Goal: Information Seeking & Learning: Learn about a topic

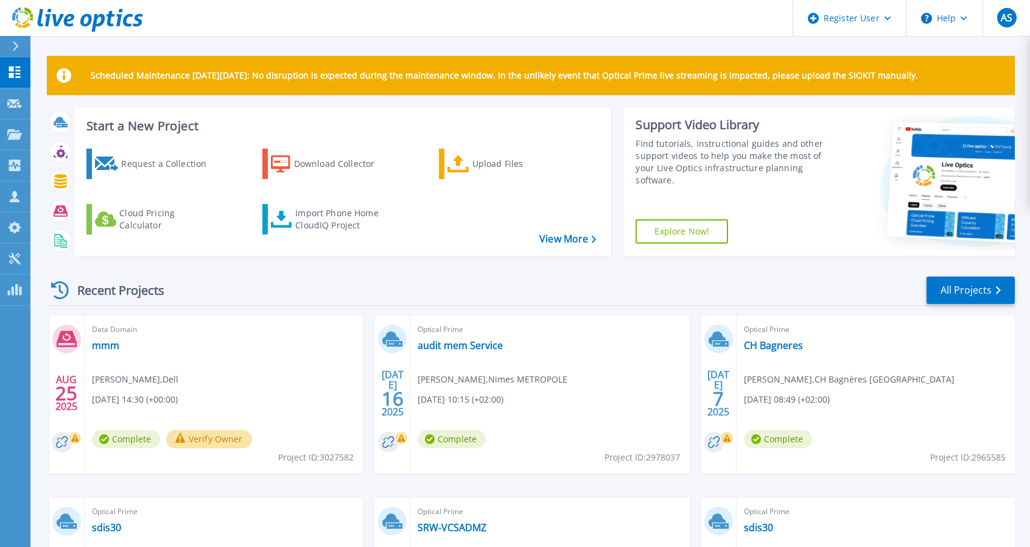
click at [146, 19] on header "Register User Help AS Dell User [PERSON_NAME] [PERSON_NAME][EMAIL_ADDRESS][DOMA…" at bounding box center [515, 18] width 1030 height 37
click at [37, 130] on p "Projects" at bounding box center [48, 135] width 32 height 32
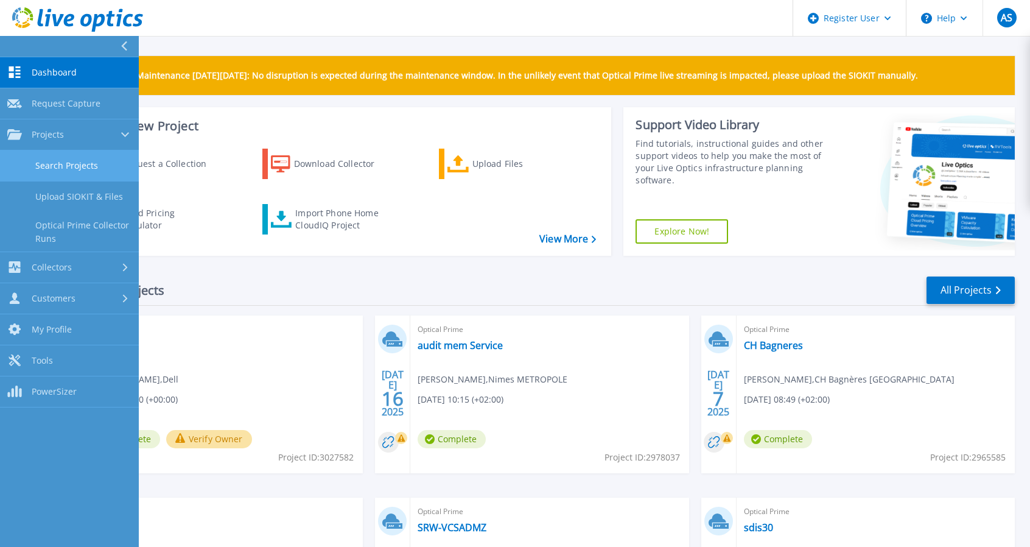
click at [49, 166] on link "Search Projects" at bounding box center [69, 165] width 139 height 31
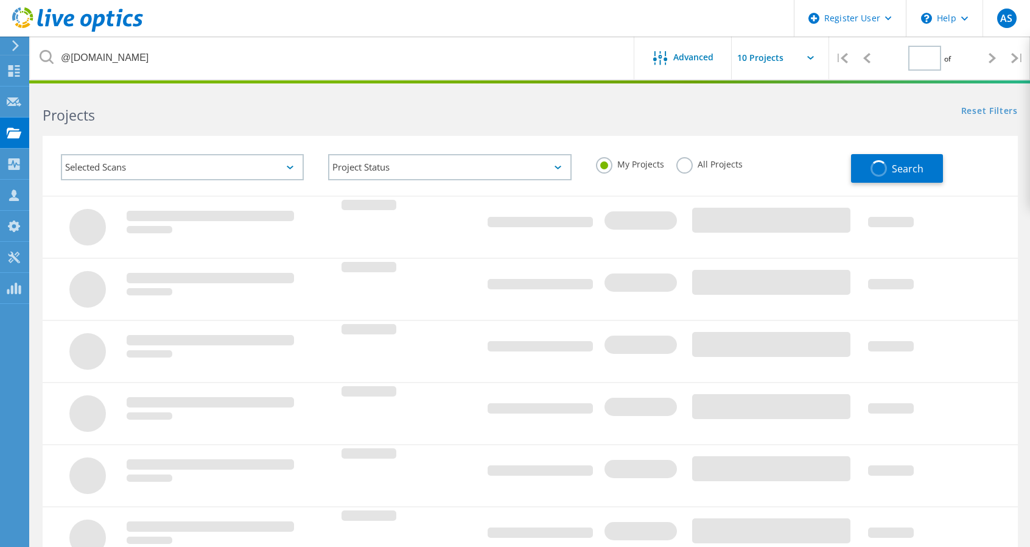
type input "1"
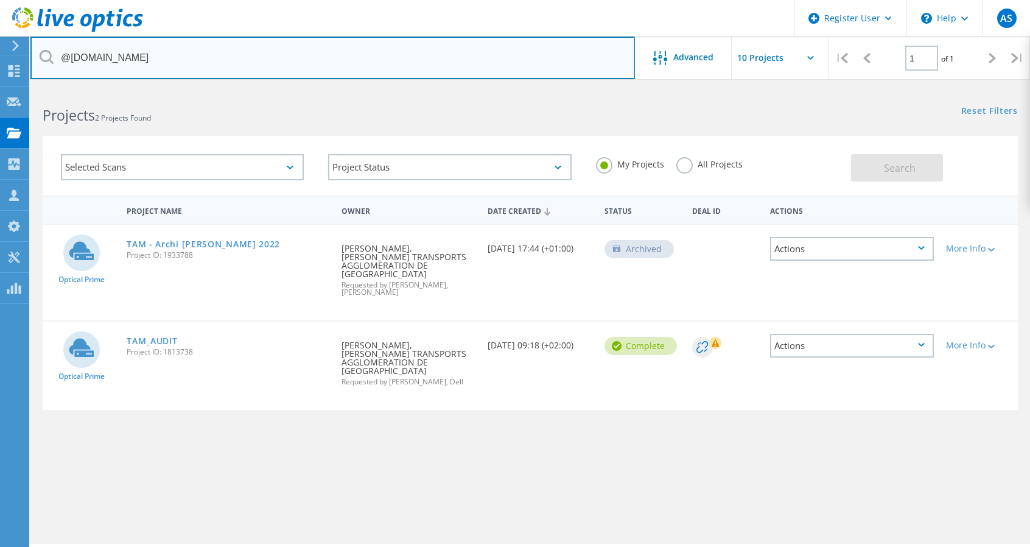
click at [153, 60] on input "@tam-way.com" at bounding box center [332, 58] width 605 height 43
click at [111, 60] on input "@tam-way.com" at bounding box center [332, 58] width 605 height 43
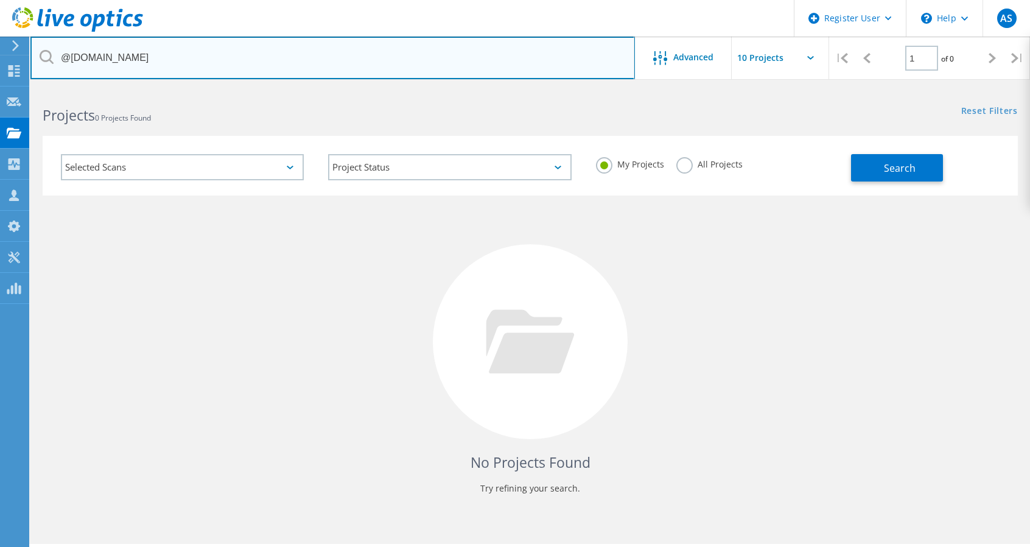
type input "@tam-way.com"
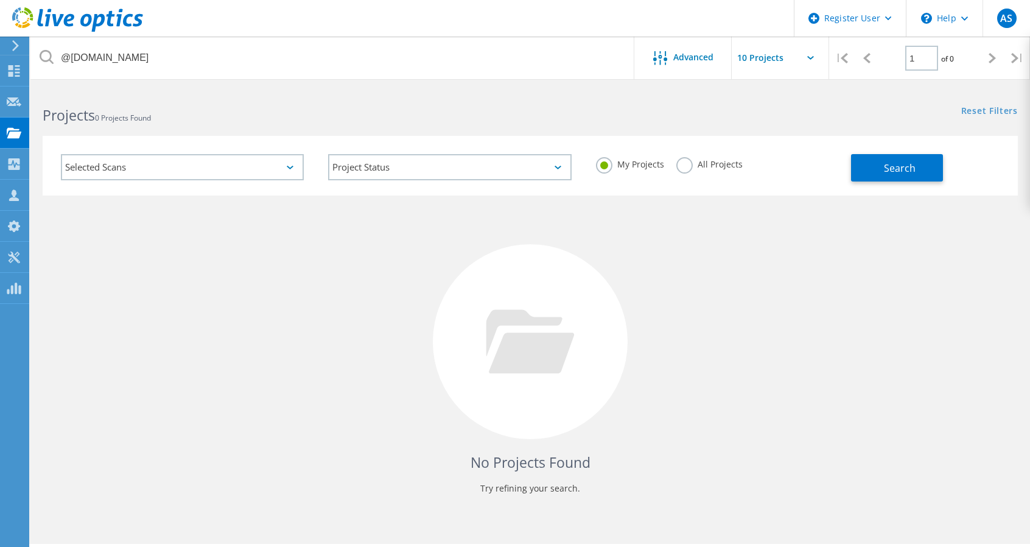
click at [686, 166] on label "All Projects" at bounding box center [710, 163] width 66 height 12
click at [0, 0] on input "All Projects" at bounding box center [0, 0] width 0 height 0
click at [920, 173] on button "Search" at bounding box center [897, 167] width 92 height 27
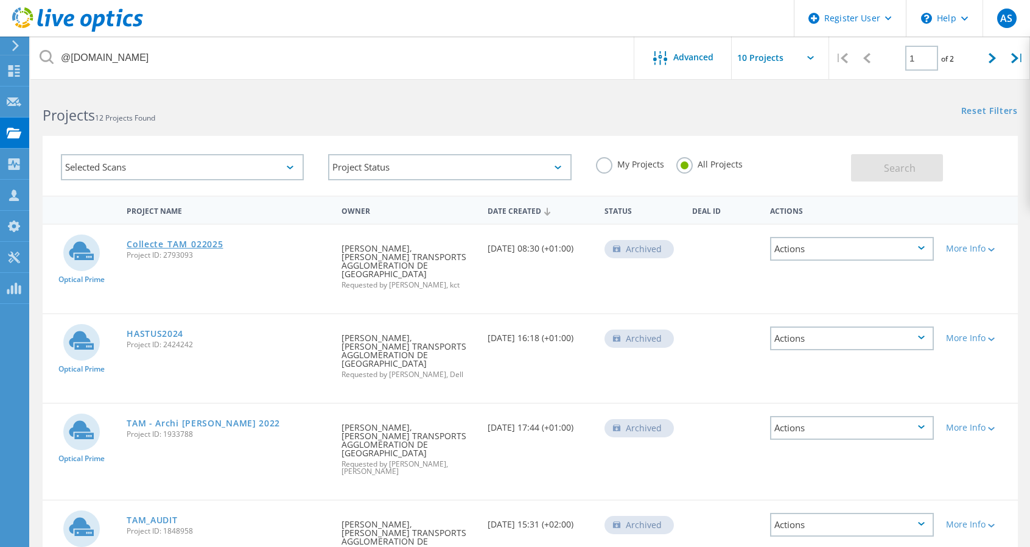
click at [152, 247] on link "Collecte_TAM_022025" at bounding box center [175, 244] width 96 height 9
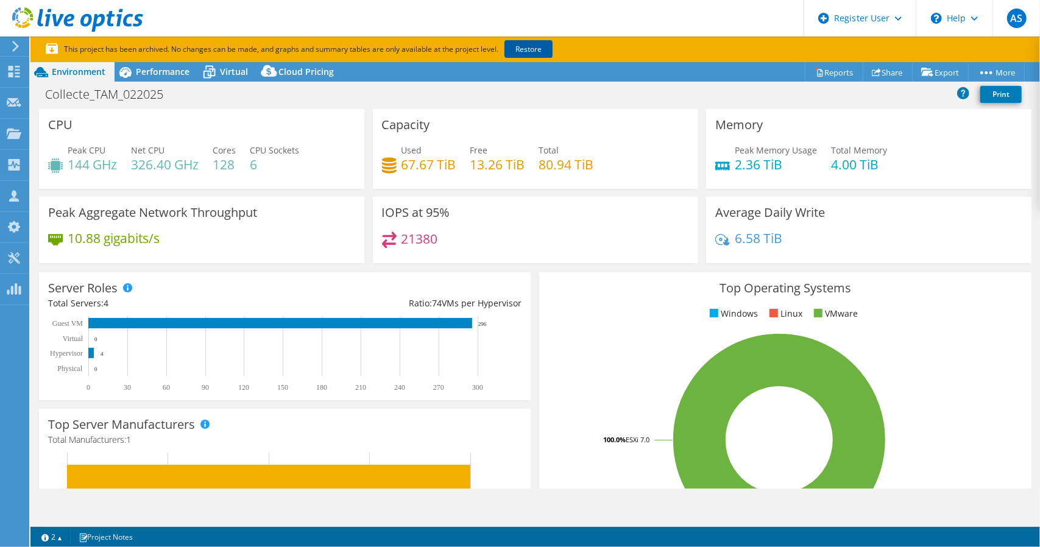
click at [524, 48] on link "Restore" at bounding box center [528, 49] width 48 height 18
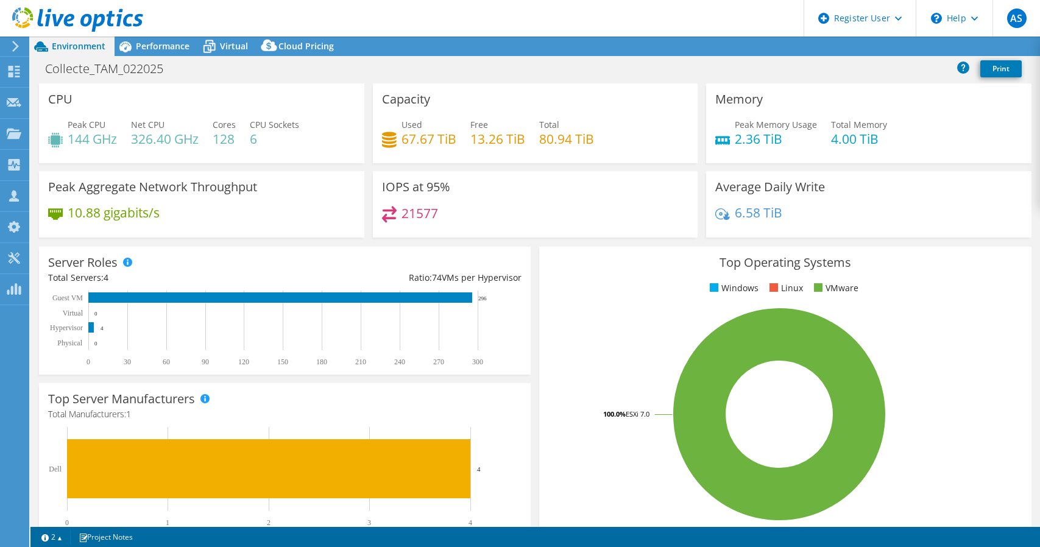
select select "USD"
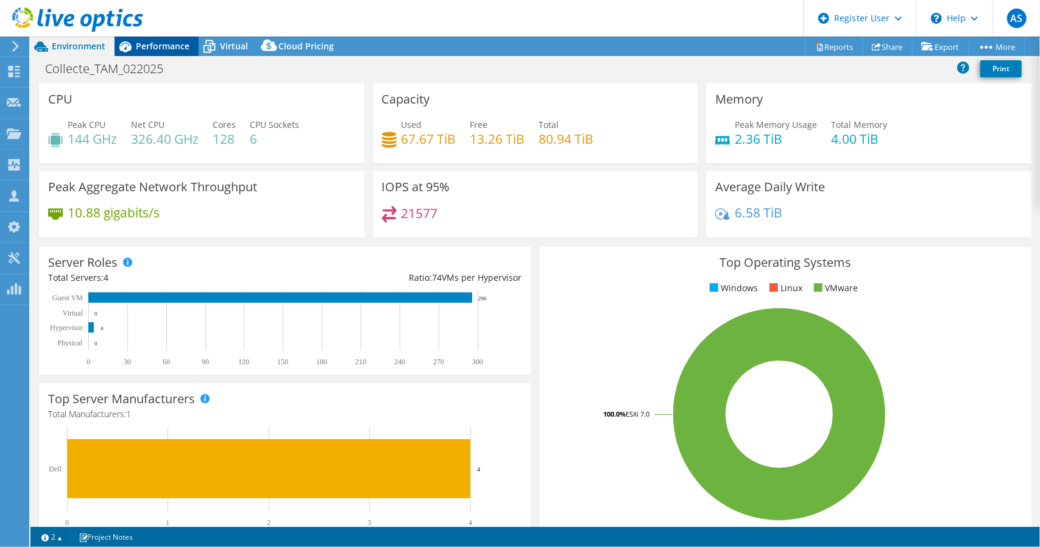
click at [171, 43] on span "Performance" at bounding box center [163, 46] width 54 height 12
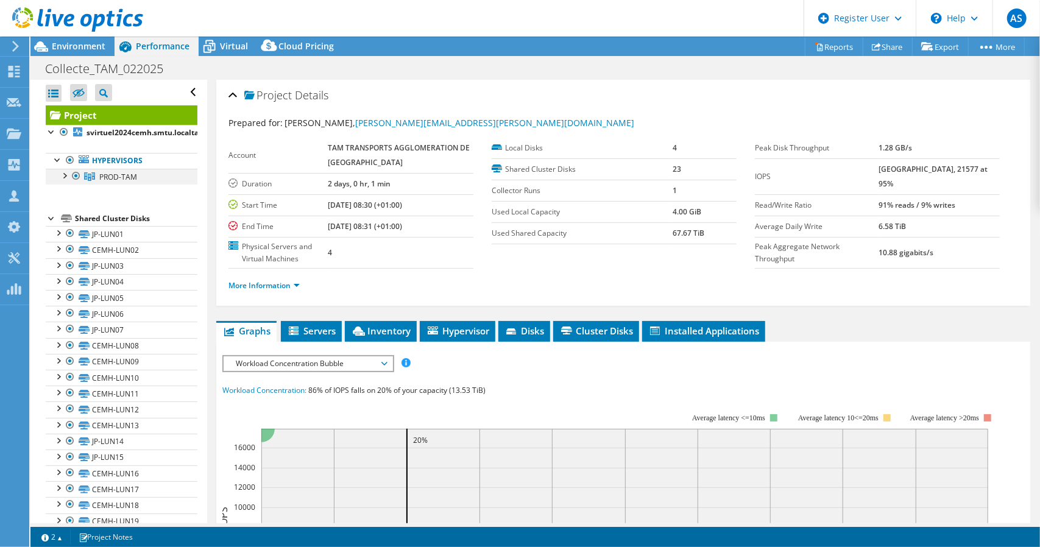
click at [66, 172] on div at bounding box center [64, 175] width 12 height 12
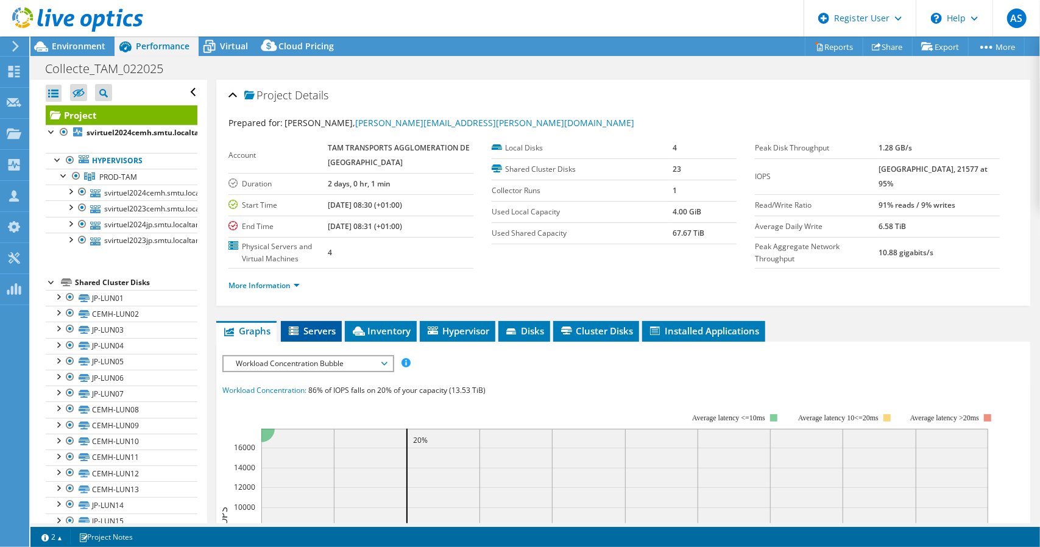
click at [314, 325] on span "Servers" at bounding box center [311, 331] width 49 height 12
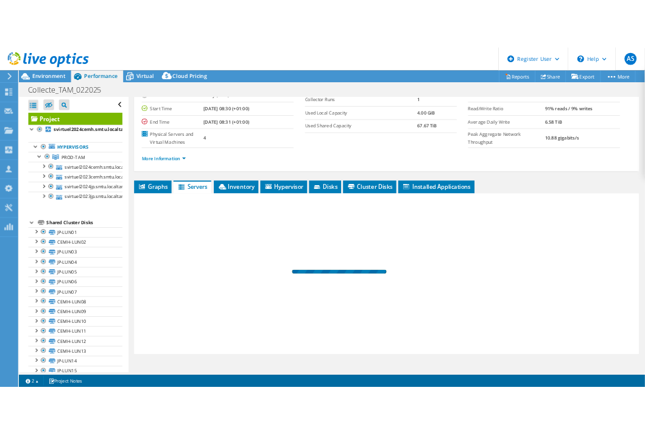
scroll to position [122, 0]
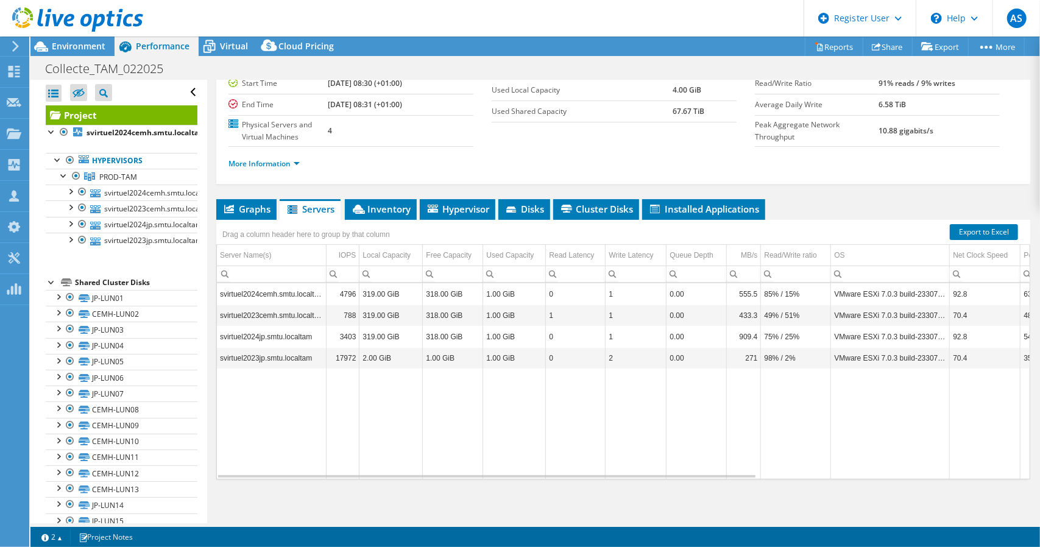
click at [382, 289] on td "319.00 GiB" at bounding box center [390, 293] width 63 height 21
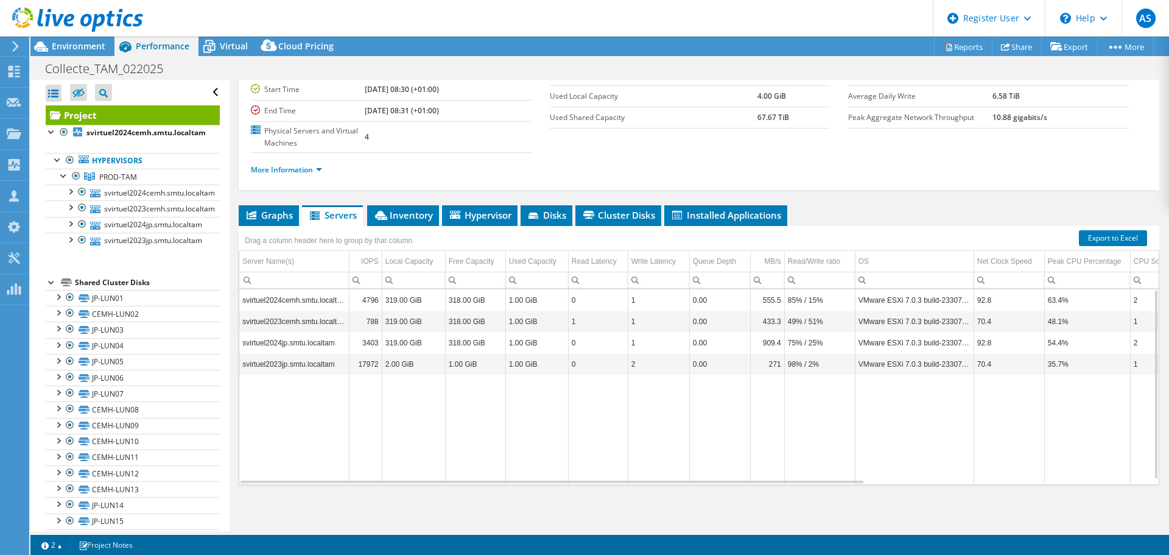
scroll to position [0, 0]
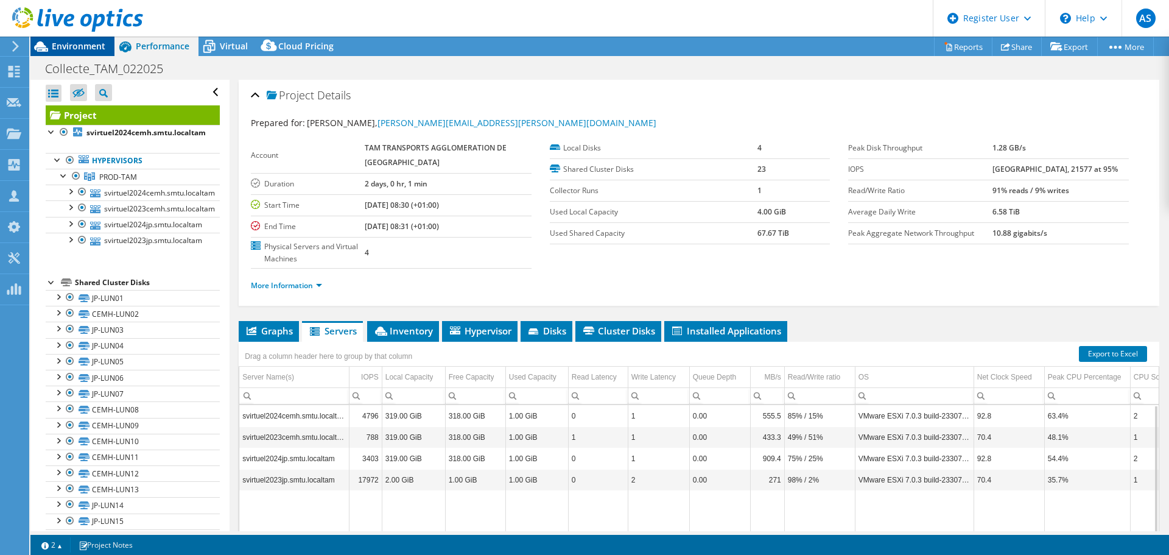
click at [59, 44] on span "Environment" at bounding box center [79, 46] width 54 height 12
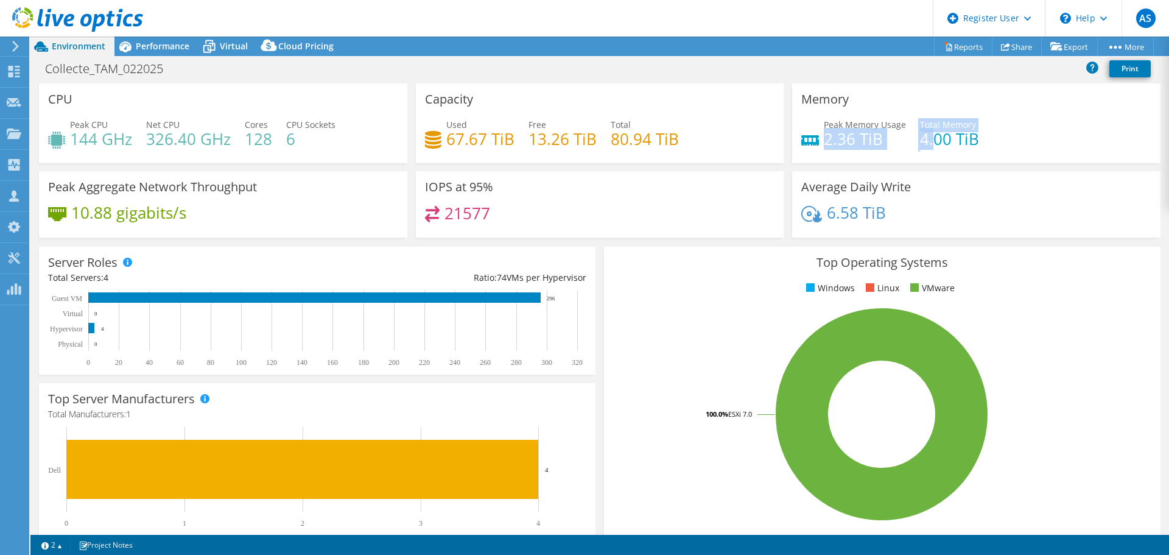
drag, startPoint x: 822, startPoint y: 140, endPoint x: 954, endPoint y: 136, distance: 131.6
click at [950, 136] on div "Peak Memory Usage 2.36 TiB Total Memory 4.00 TiB" at bounding box center [976, 138] width 350 height 40
click at [156, 44] on span "Performance" at bounding box center [163, 46] width 54 height 12
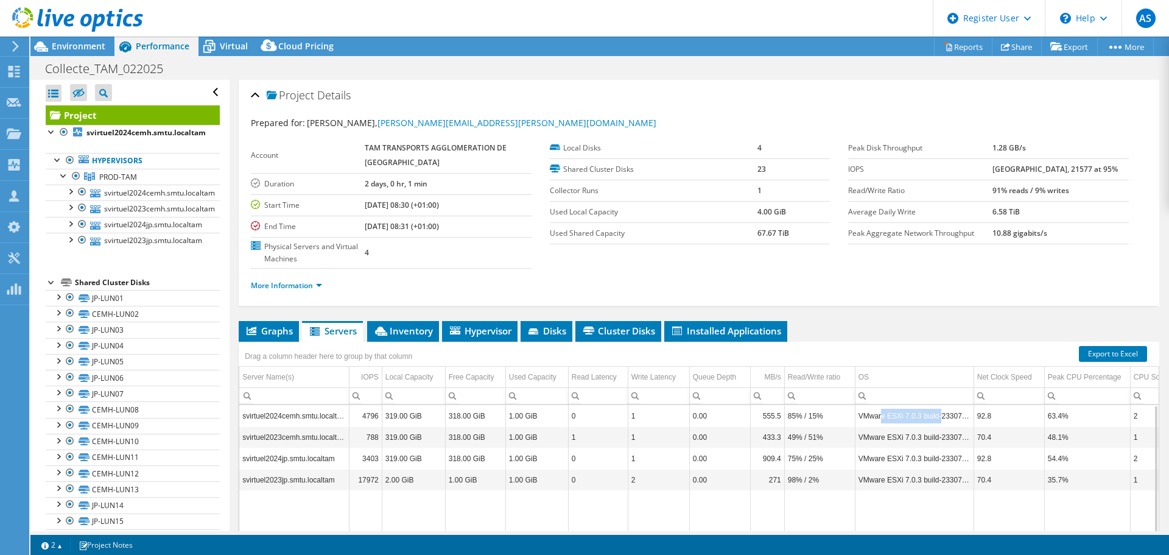
drag, startPoint x: 883, startPoint y: 413, endPoint x: 938, endPoint y: 420, distance: 55.2
click at [938, 420] on td "VMware ESXi 7.0.3 build-23307199" at bounding box center [914, 415] width 119 height 21
